Goal: Information Seeking & Learning: Learn about a topic

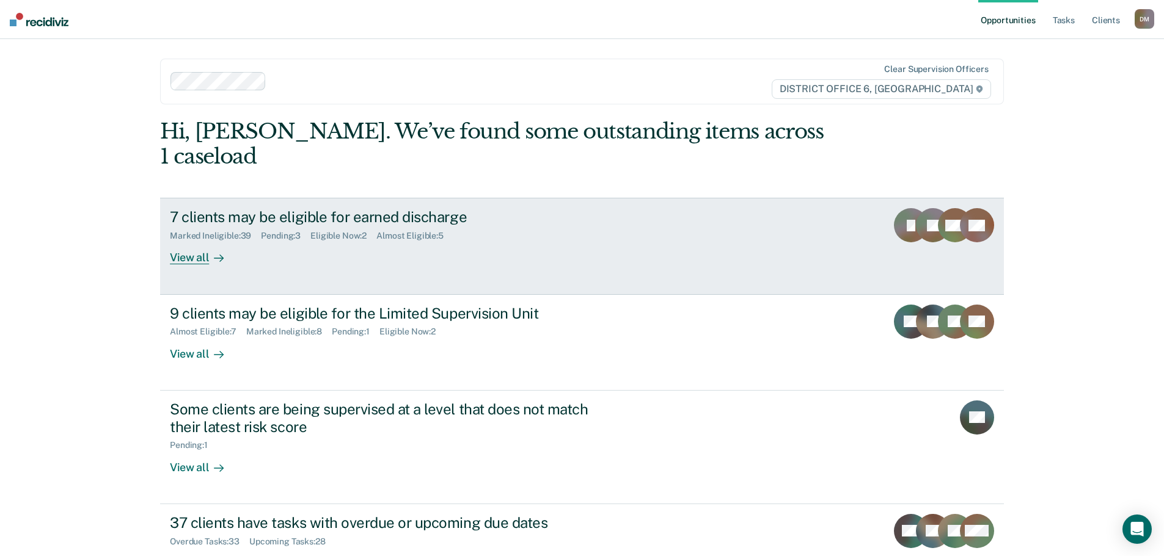
click at [335, 208] on div "7 clients may be eligible for earned discharge" at bounding box center [384, 217] width 429 height 18
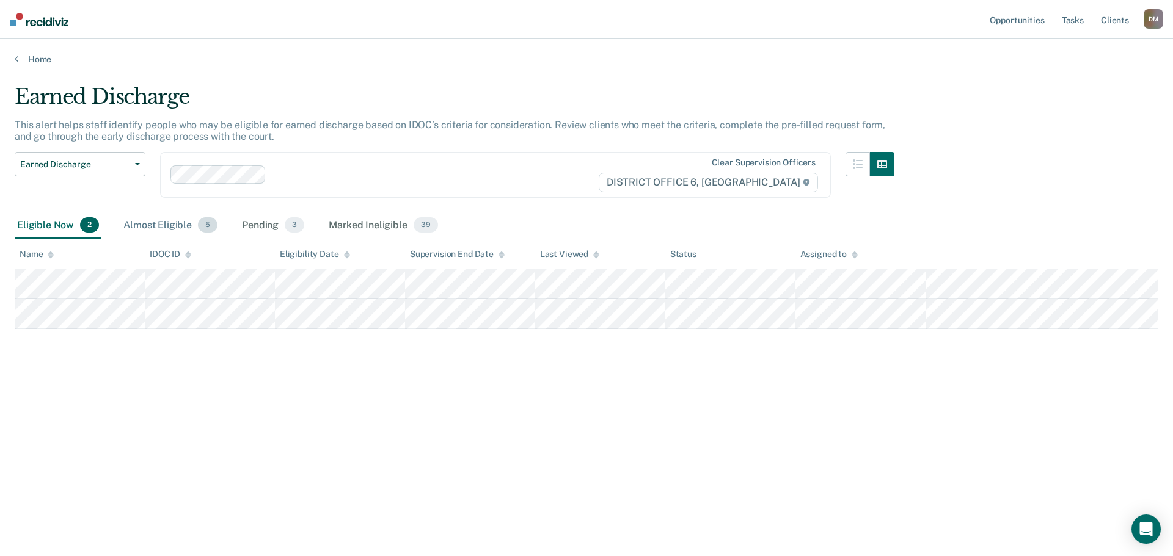
click at [176, 228] on div "Almost Eligible 5" at bounding box center [170, 226] width 99 height 27
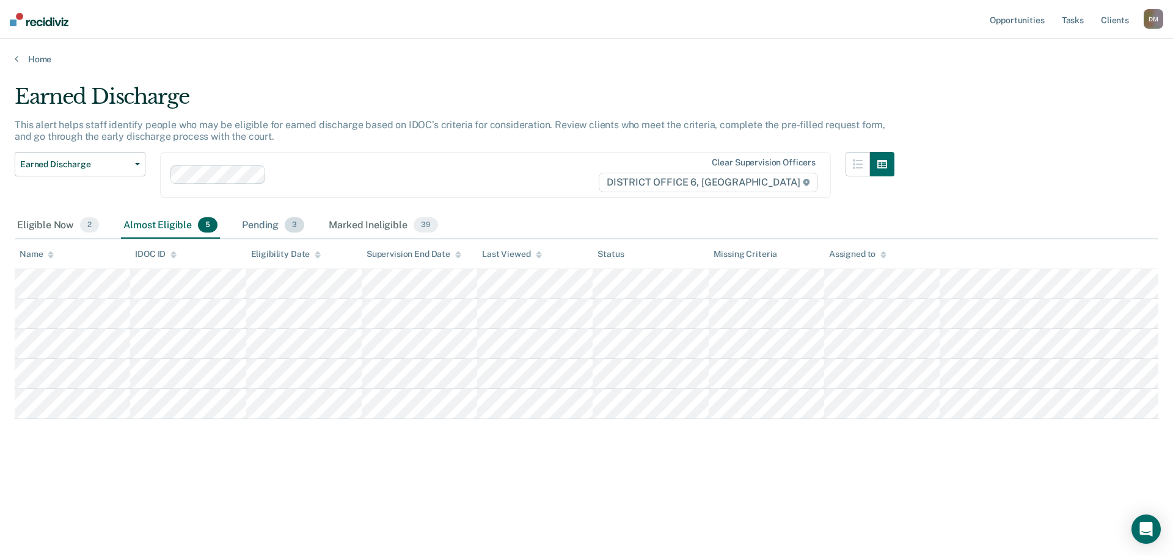
click at [254, 236] on div "Pending 3" at bounding box center [272, 226] width 67 height 27
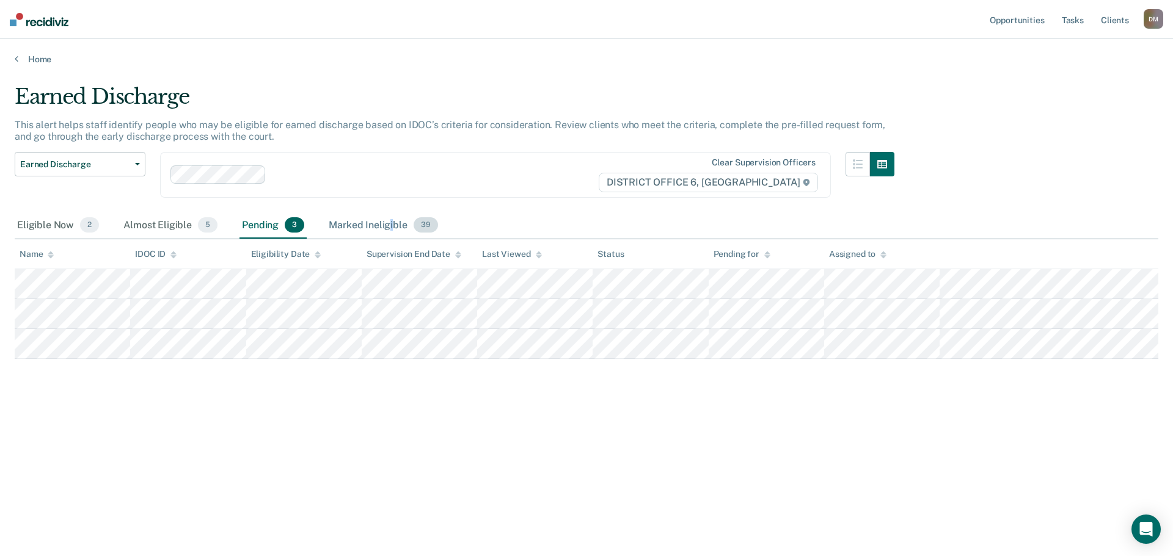
drag, startPoint x: 390, startPoint y: 220, endPoint x: 370, endPoint y: 217, distance: 21.0
click at [392, 220] on div "Marked Ineligible 39" at bounding box center [383, 226] width 114 height 27
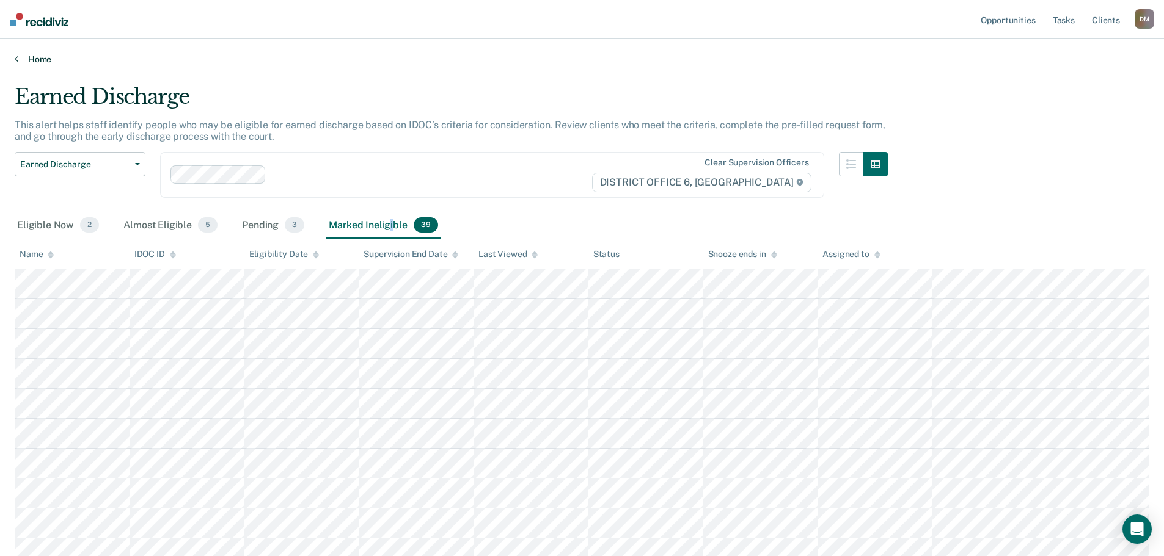
click at [35, 58] on link "Home" at bounding box center [582, 59] width 1134 height 11
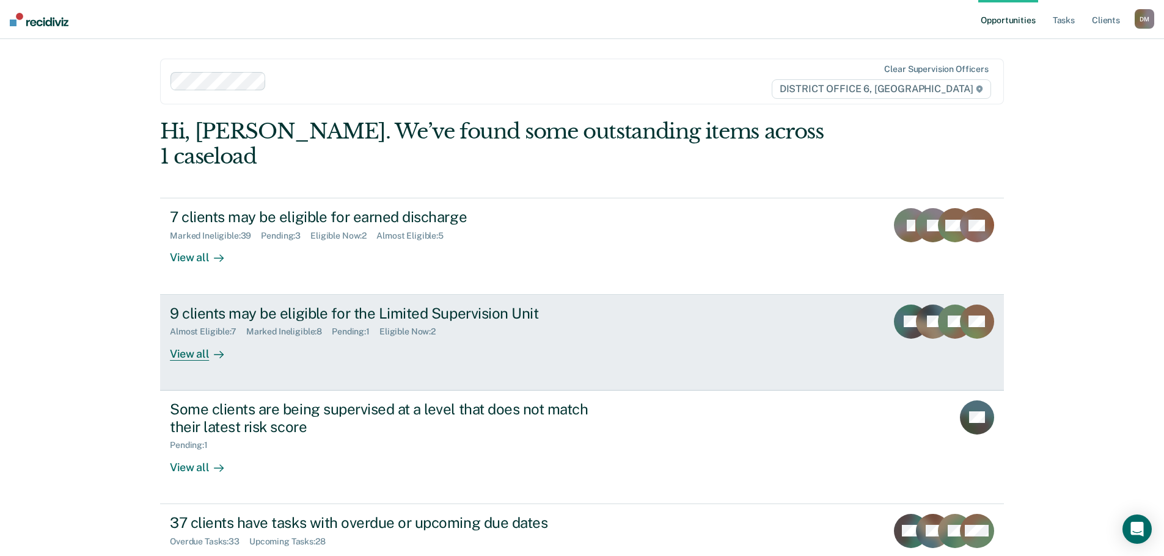
click at [272, 305] on div "9 clients may be eligible for the Limited Supervision Unit" at bounding box center [384, 314] width 429 height 18
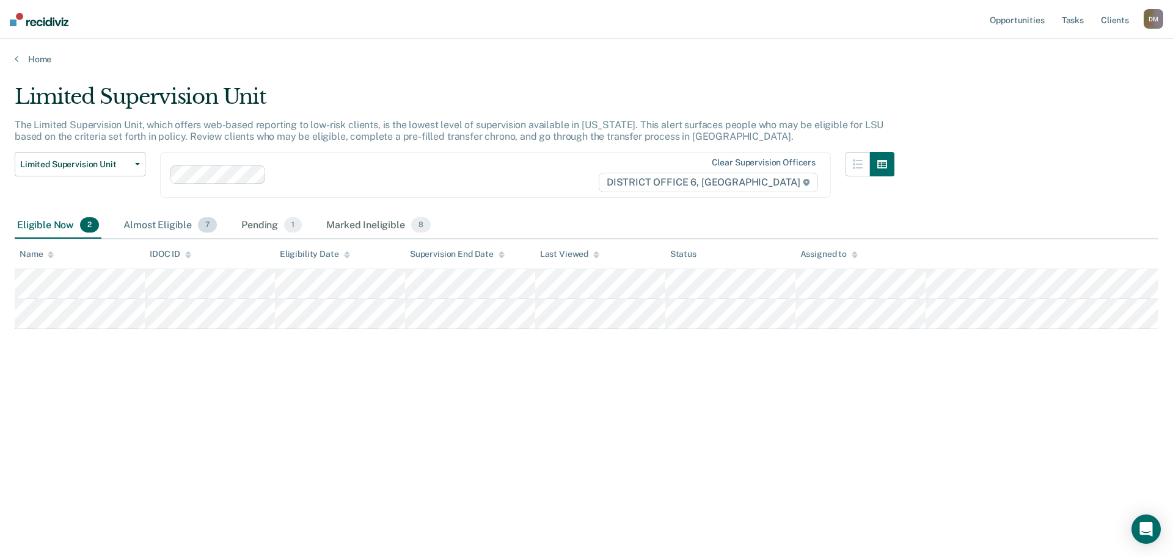
click at [161, 229] on div "Almost Eligible 7" at bounding box center [170, 226] width 98 height 27
